Goal: Check status: Check status

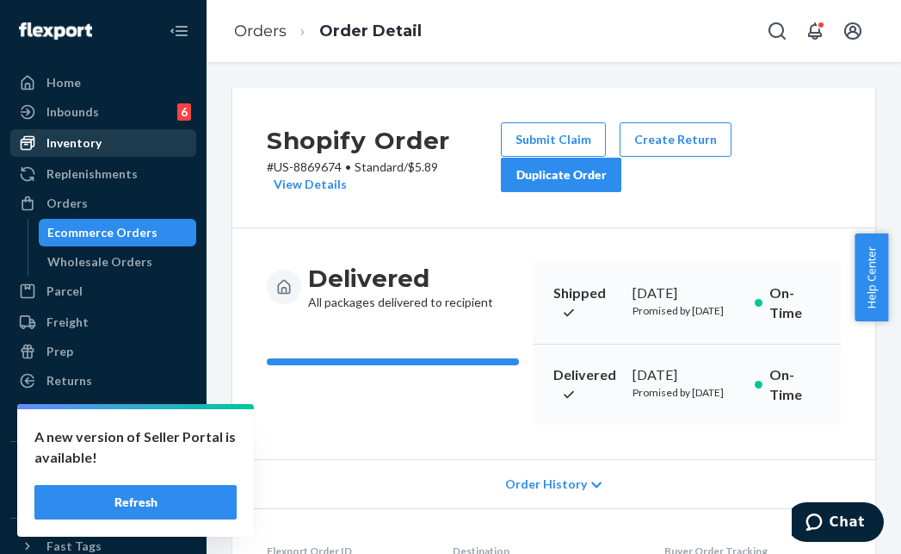
scroll to position [477, 0]
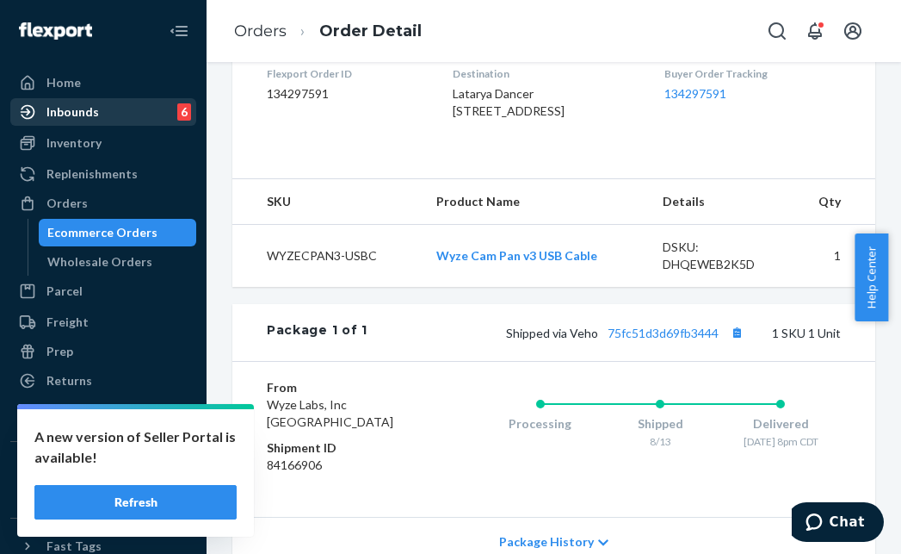
click at [92, 114] on div "Inbounds" at bounding box center [72, 111] width 53 height 17
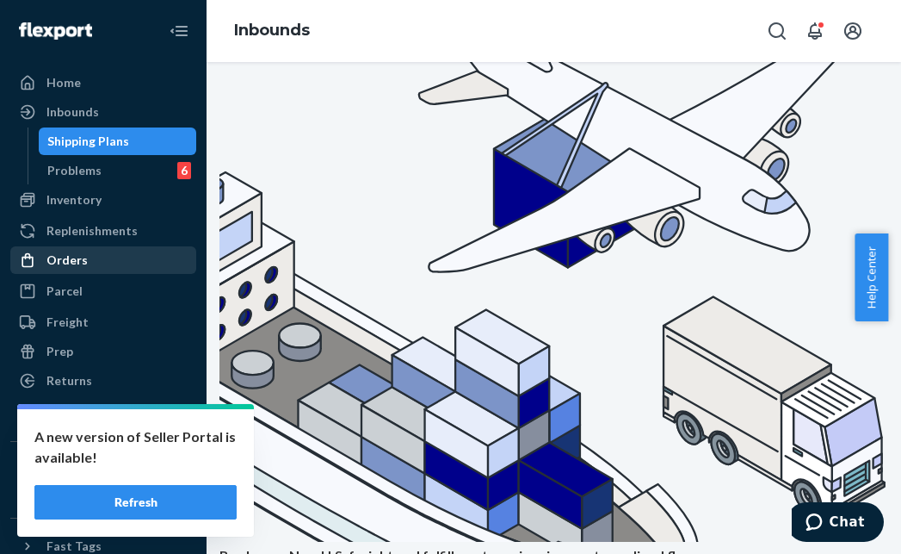
click at [93, 262] on div "Orders" at bounding box center [103, 260] width 183 height 24
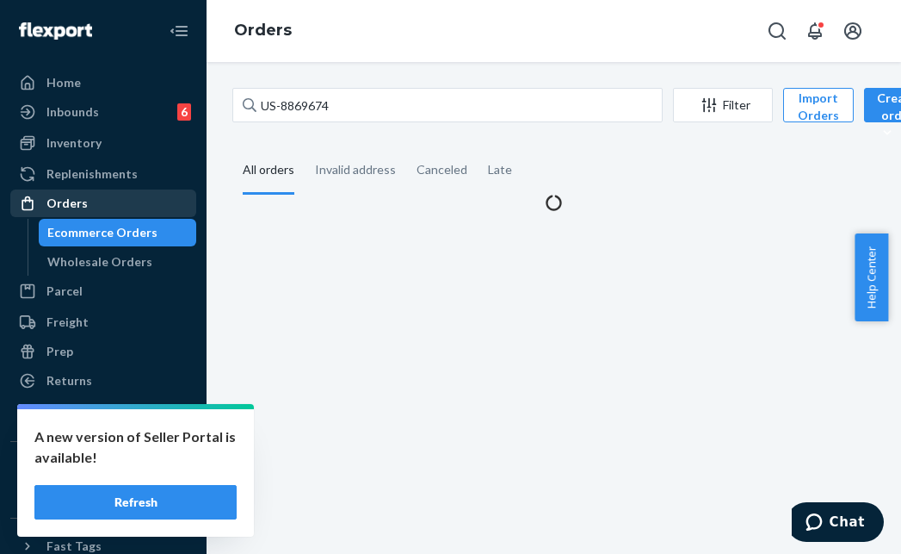
click at [107, 214] on div "Orders" at bounding box center [103, 203] width 183 height 24
click at [110, 233] on div "Ecommerce Orders" at bounding box center [102, 232] width 110 height 17
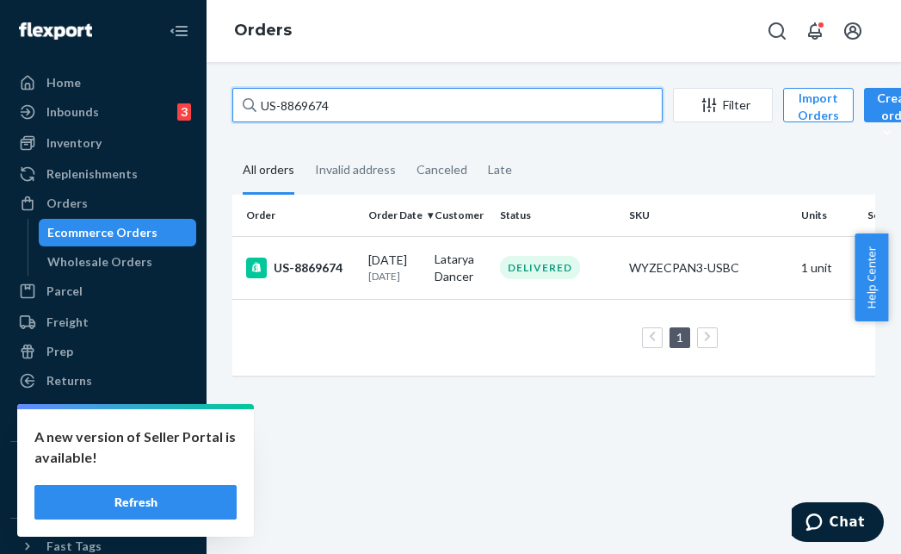
click at [393, 107] on input "US-8869674" at bounding box center [447, 105] width 430 height 34
paste input "81265"
type input "US-8881265"
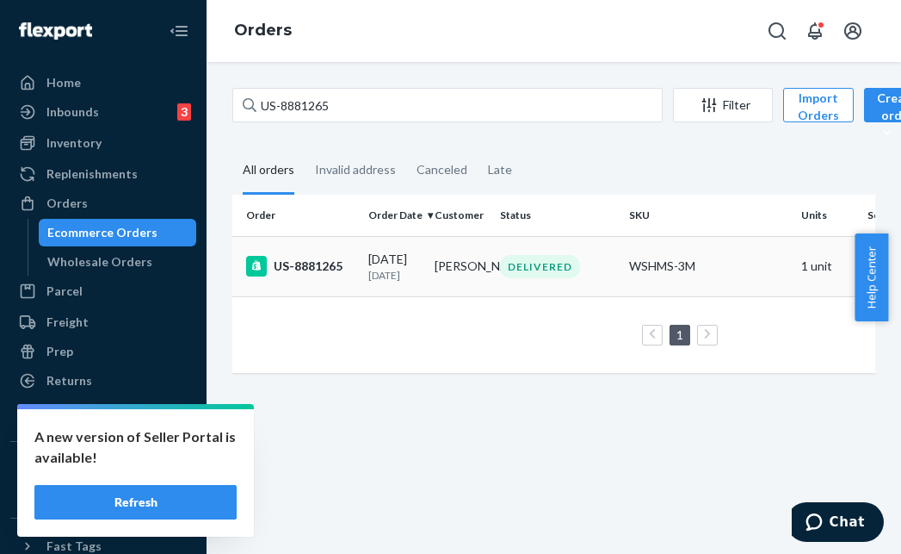
click at [325, 257] on div "US-8881265" at bounding box center [300, 266] width 108 height 21
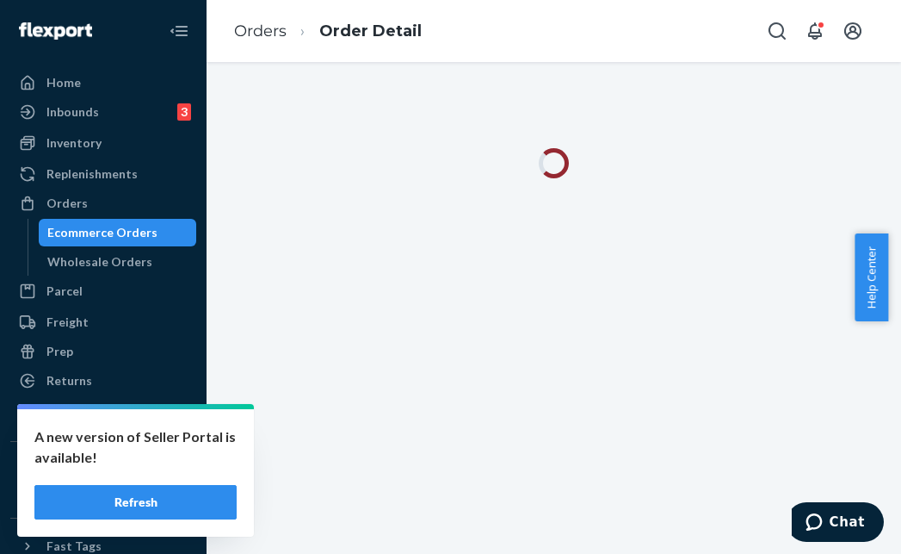
click at [145, 511] on button "Refresh" at bounding box center [135, 502] width 202 height 34
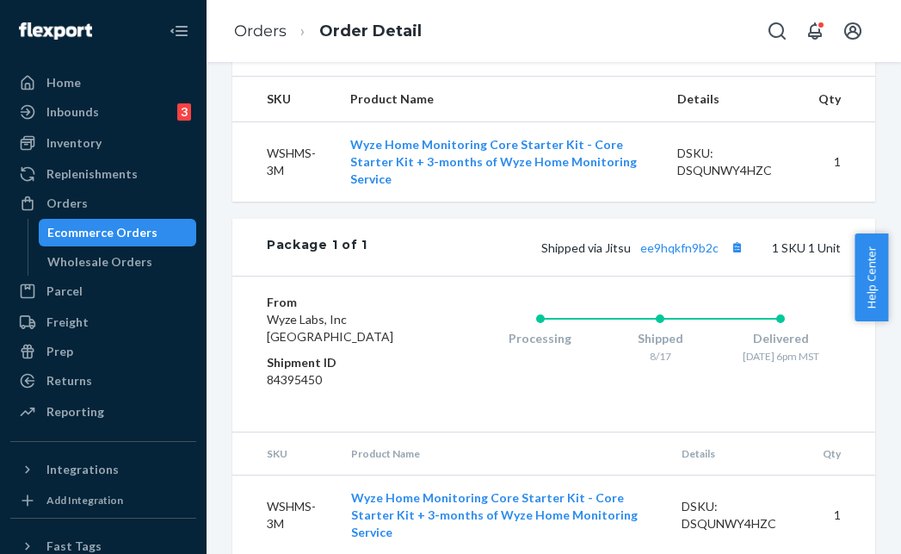
scroll to position [655, 0]
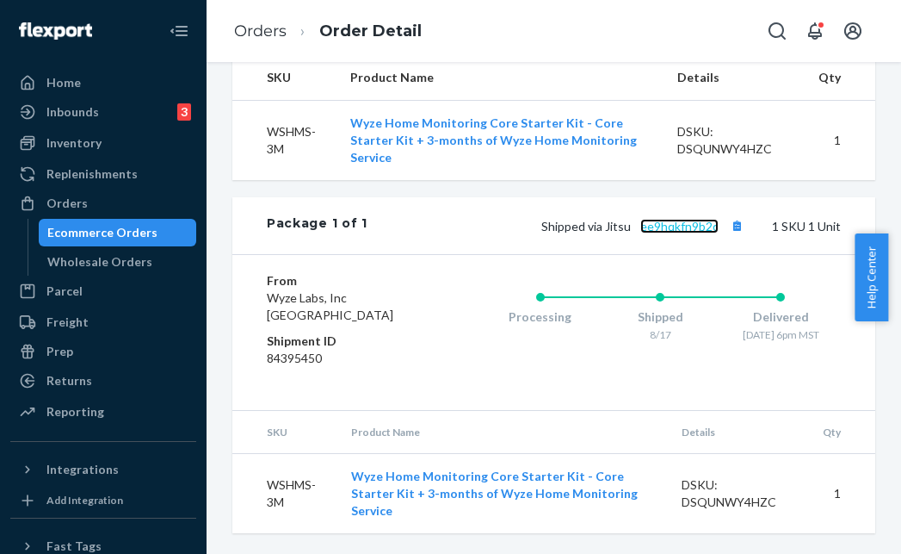
click at [671, 224] on link "ee9hqkfn9b2c" at bounding box center [680, 226] width 78 height 15
